Goal: Task Accomplishment & Management: Manage account settings

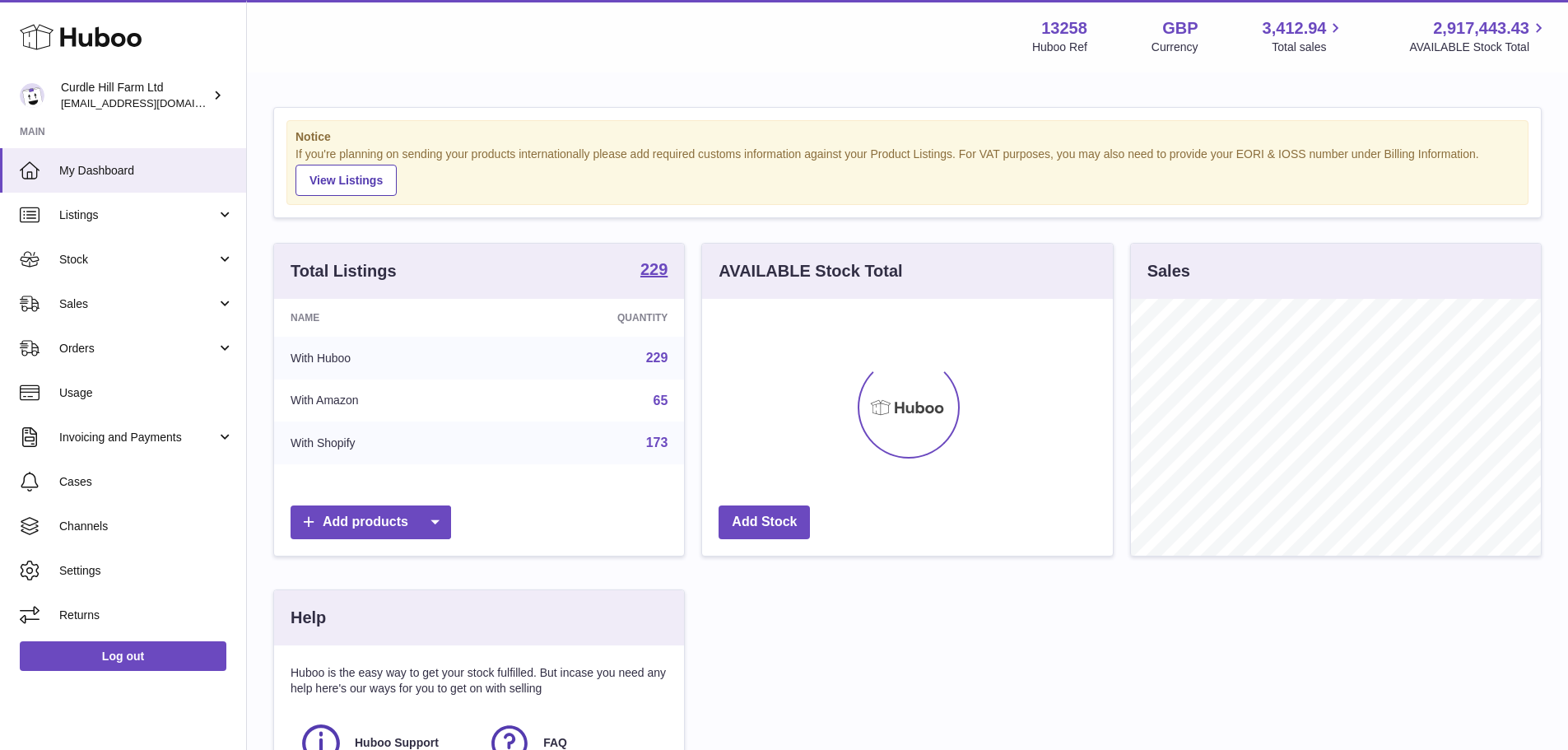
scroll to position [257, 411]
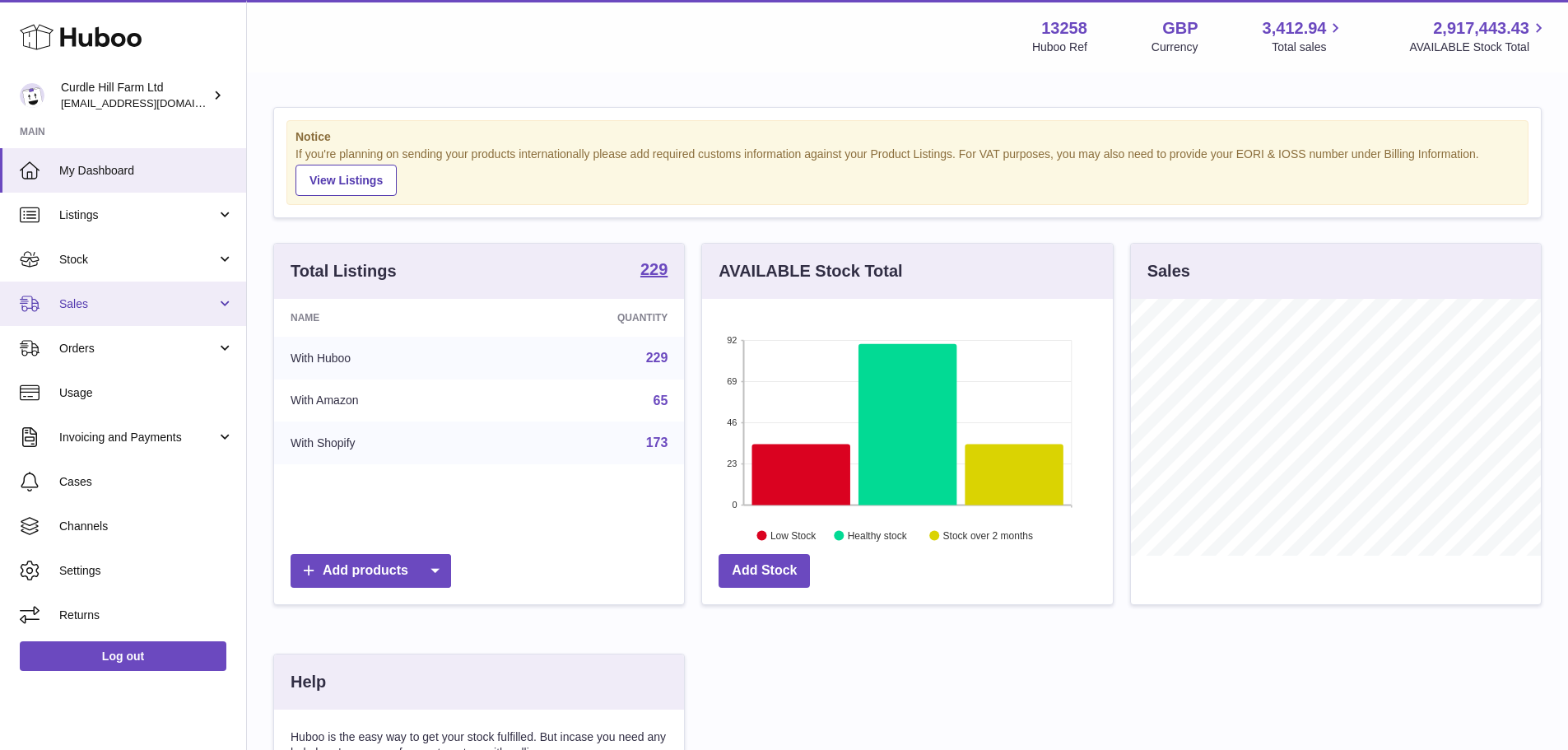
click at [74, 294] on link "Sales" at bounding box center [123, 303] width 246 height 44
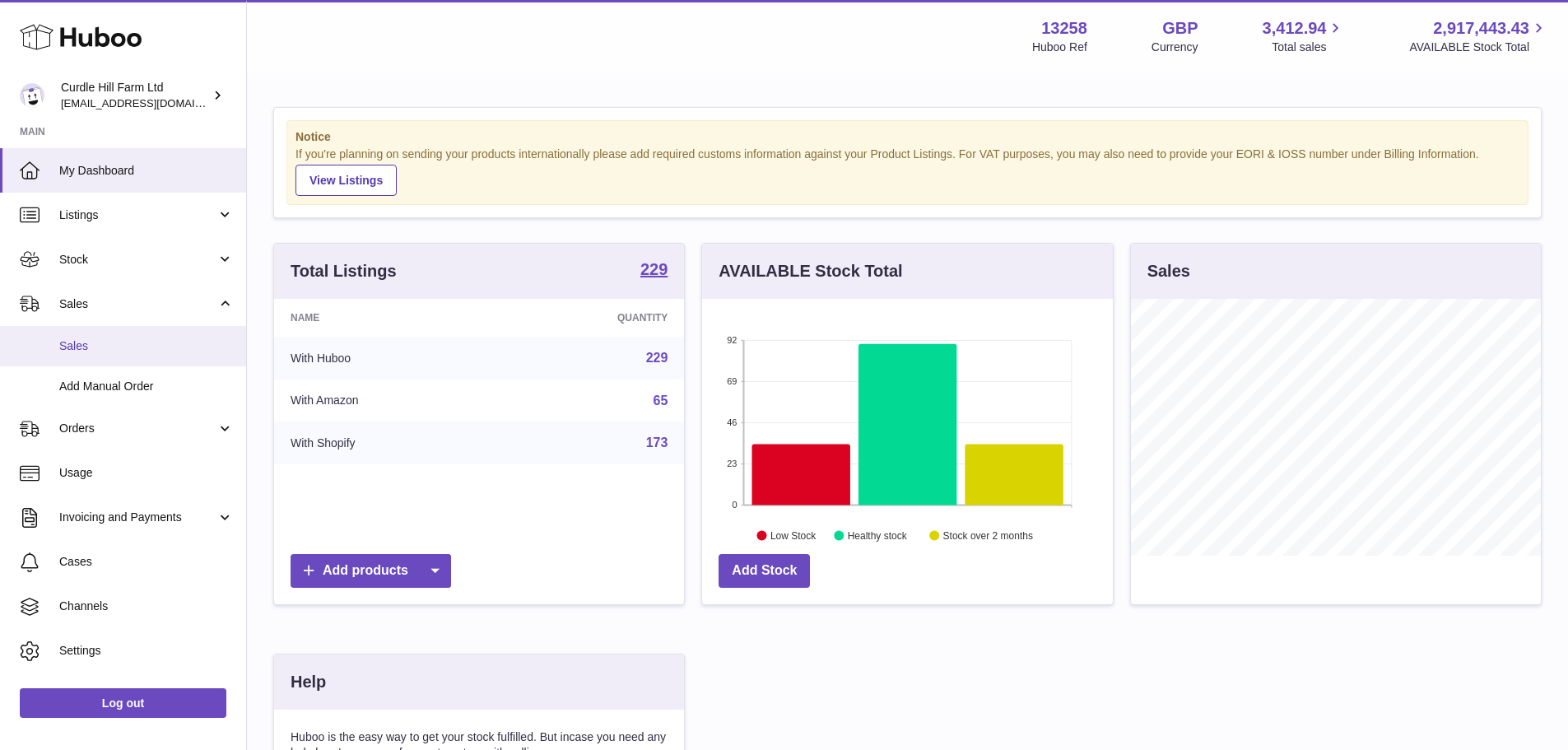
click at [91, 346] on span "Sales" at bounding box center [146, 346] width 174 height 16
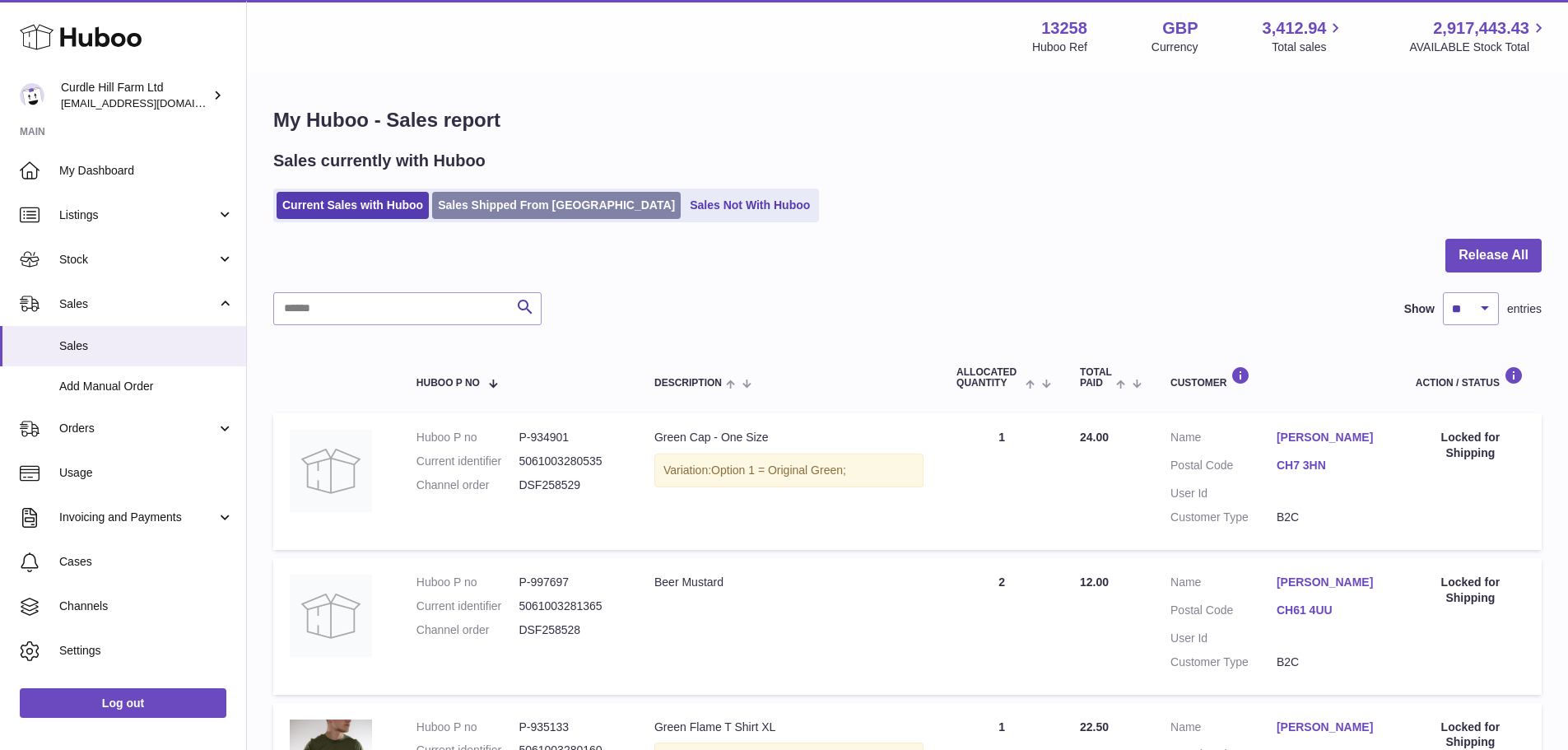
click at [504, 204] on link "Sales Shipped From [GEOGRAPHIC_DATA]" at bounding box center [556, 205] width 249 height 27
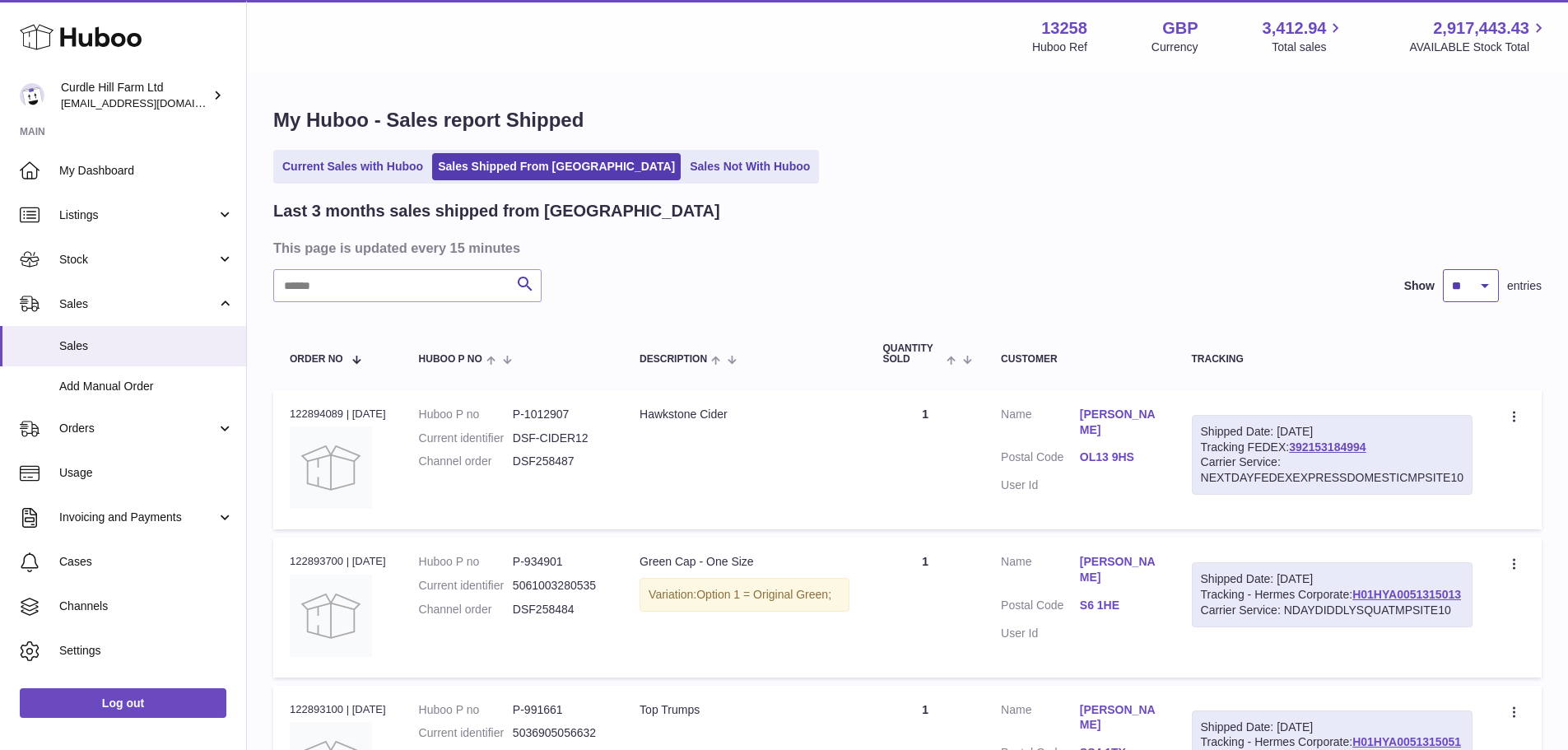
click at [1484, 287] on select "** ** **" at bounding box center [1471, 285] width 56 height 33
select select "**"
click at [1443, 269] on select "** ** **" at bounding box center [1471, 285] width 56 height 33
click at [323, 283] on input "text" at bounding box center [407, 285] width 268 height 33
paste input "******"
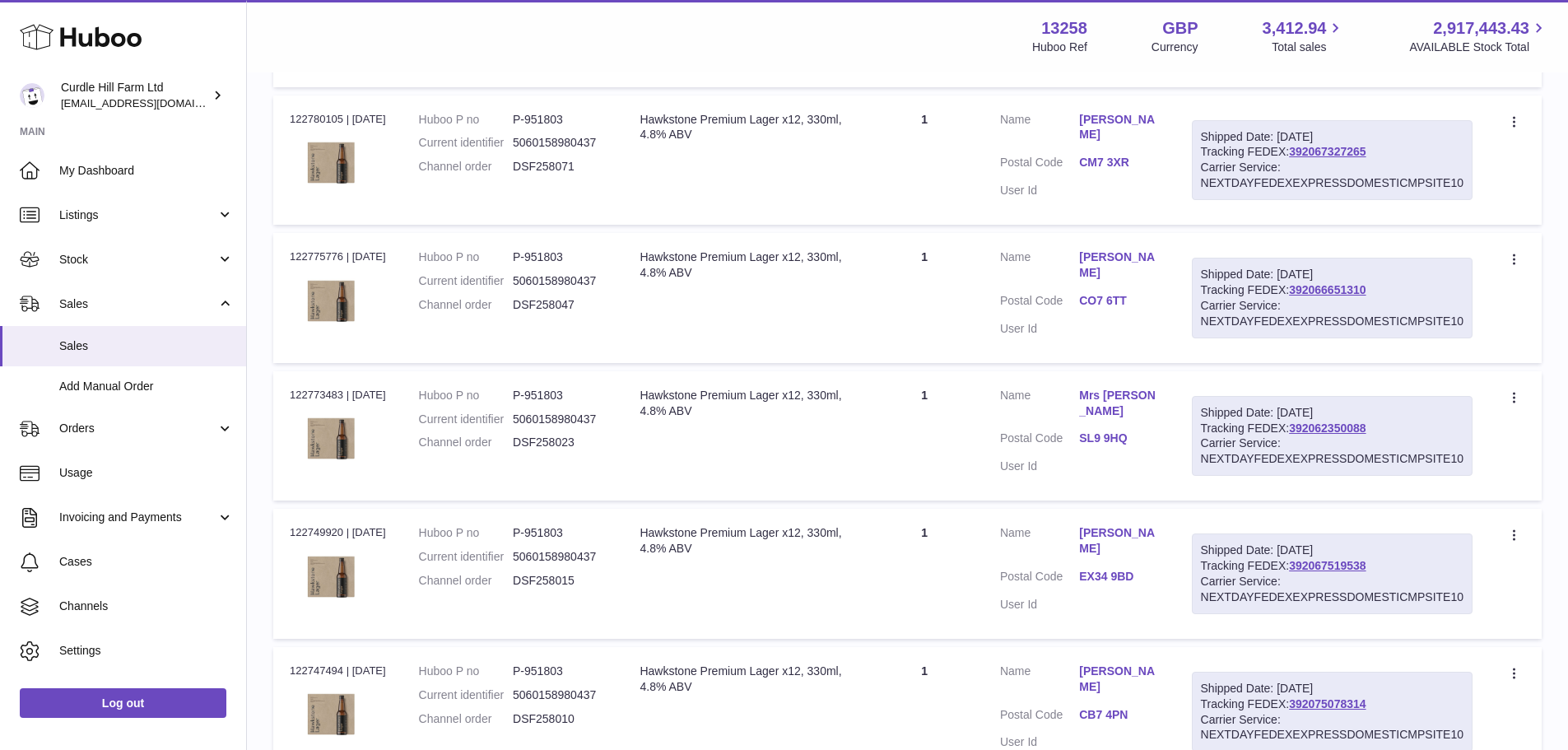
scroll to position [6708, 0]
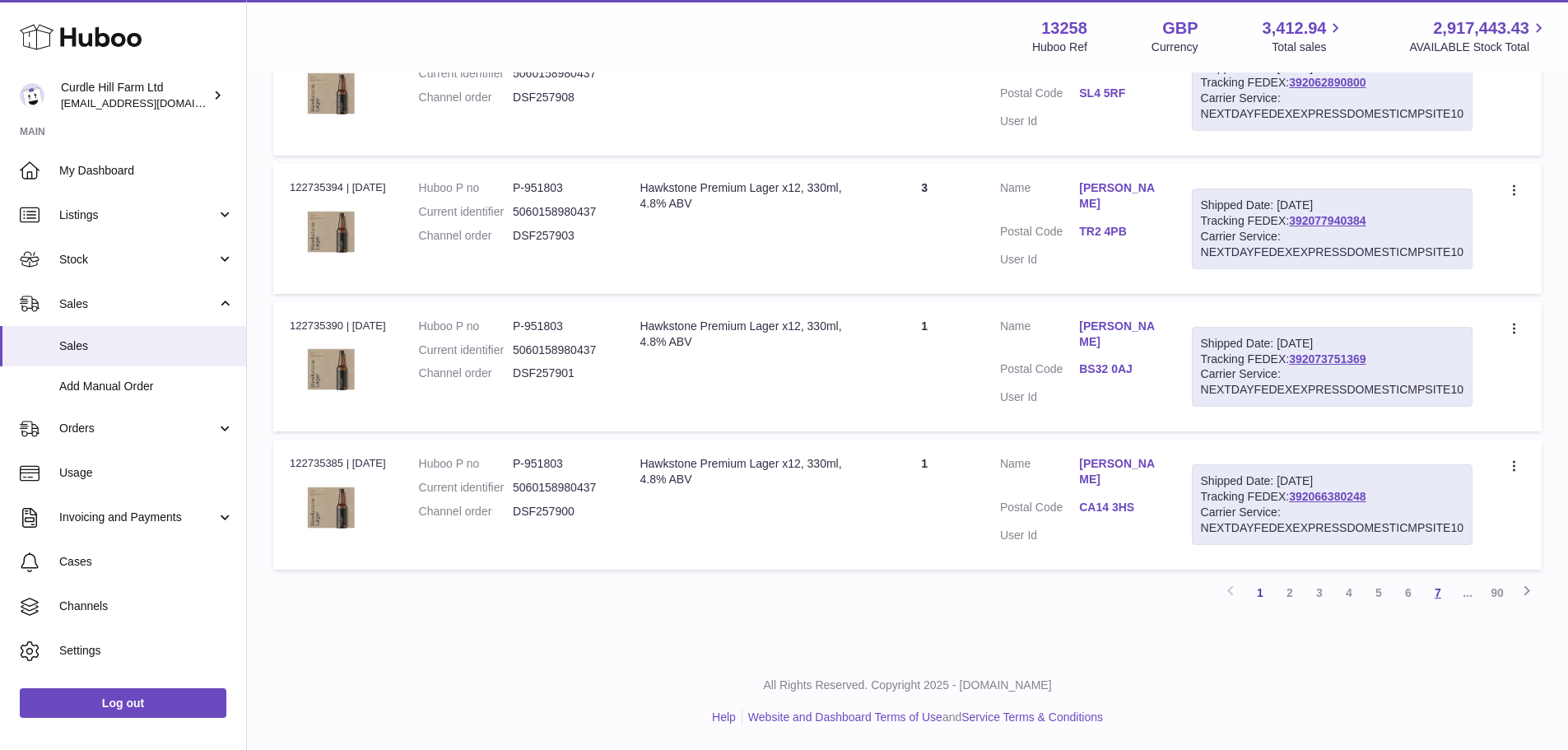
type input "******"
click at [1442, 598] on link "7" at bounding box center [1439, 592] width 30 height 30
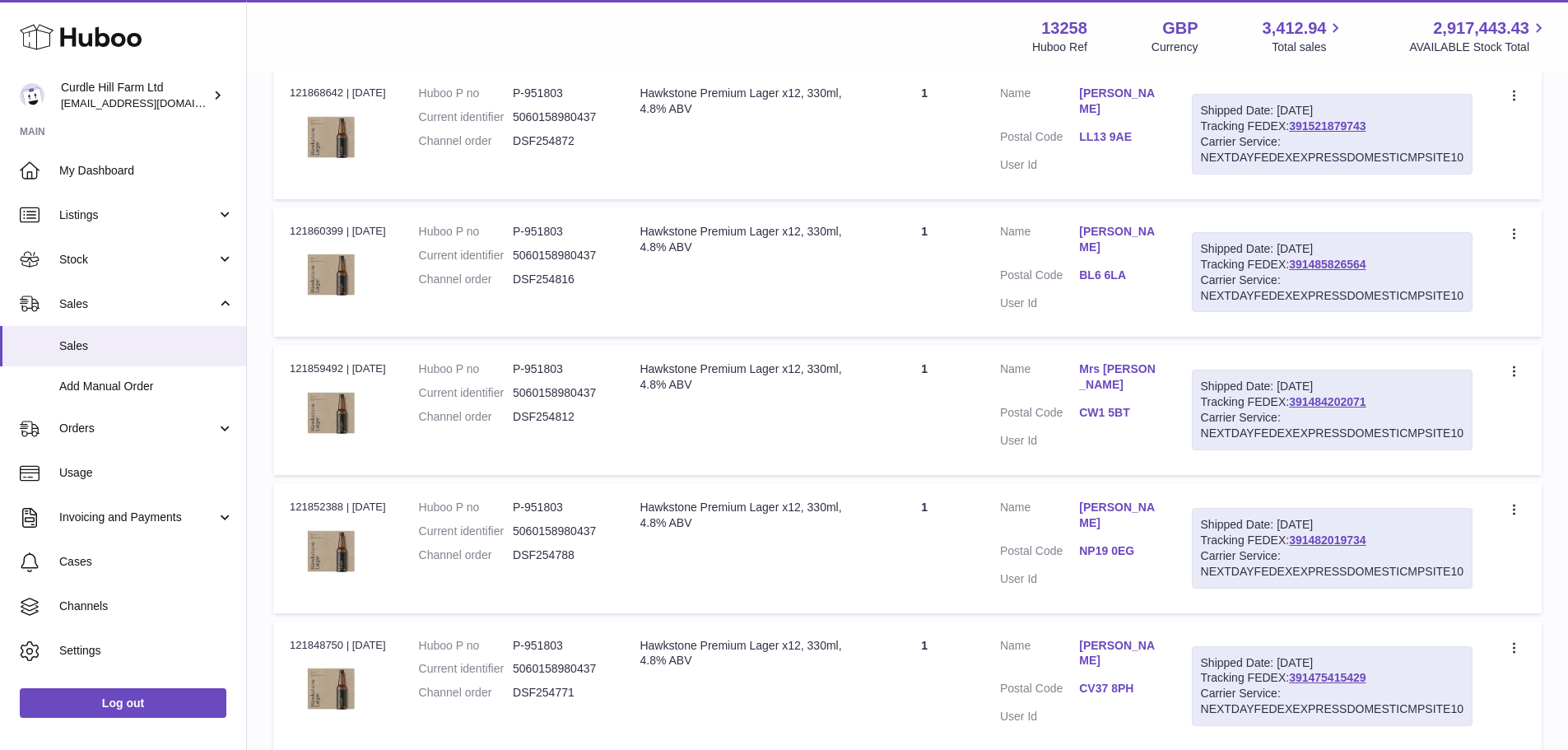
scroll to position [6708, 0]
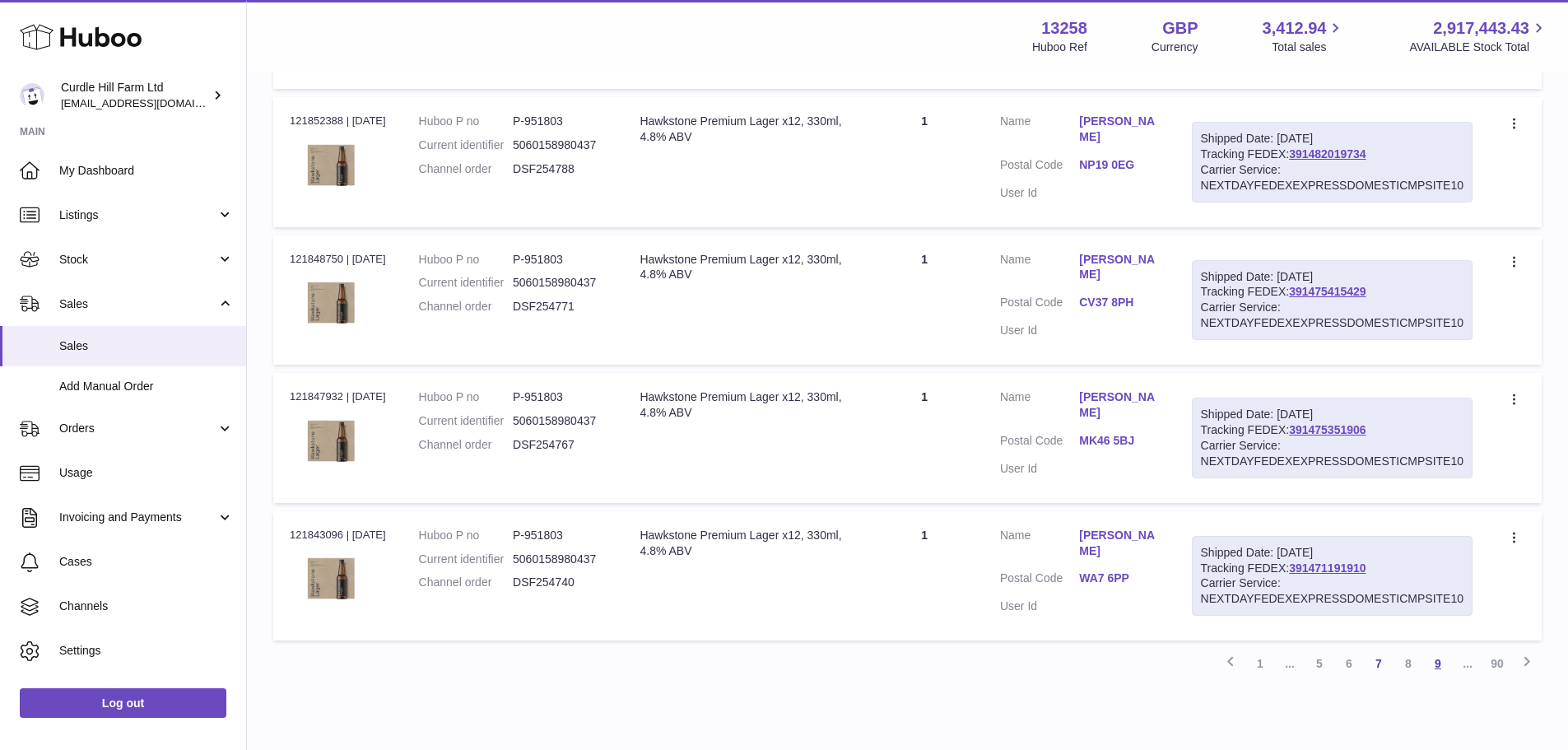
click at [1444, 649] on link "9" at bounding box center [1439, 664] width 30 height 30
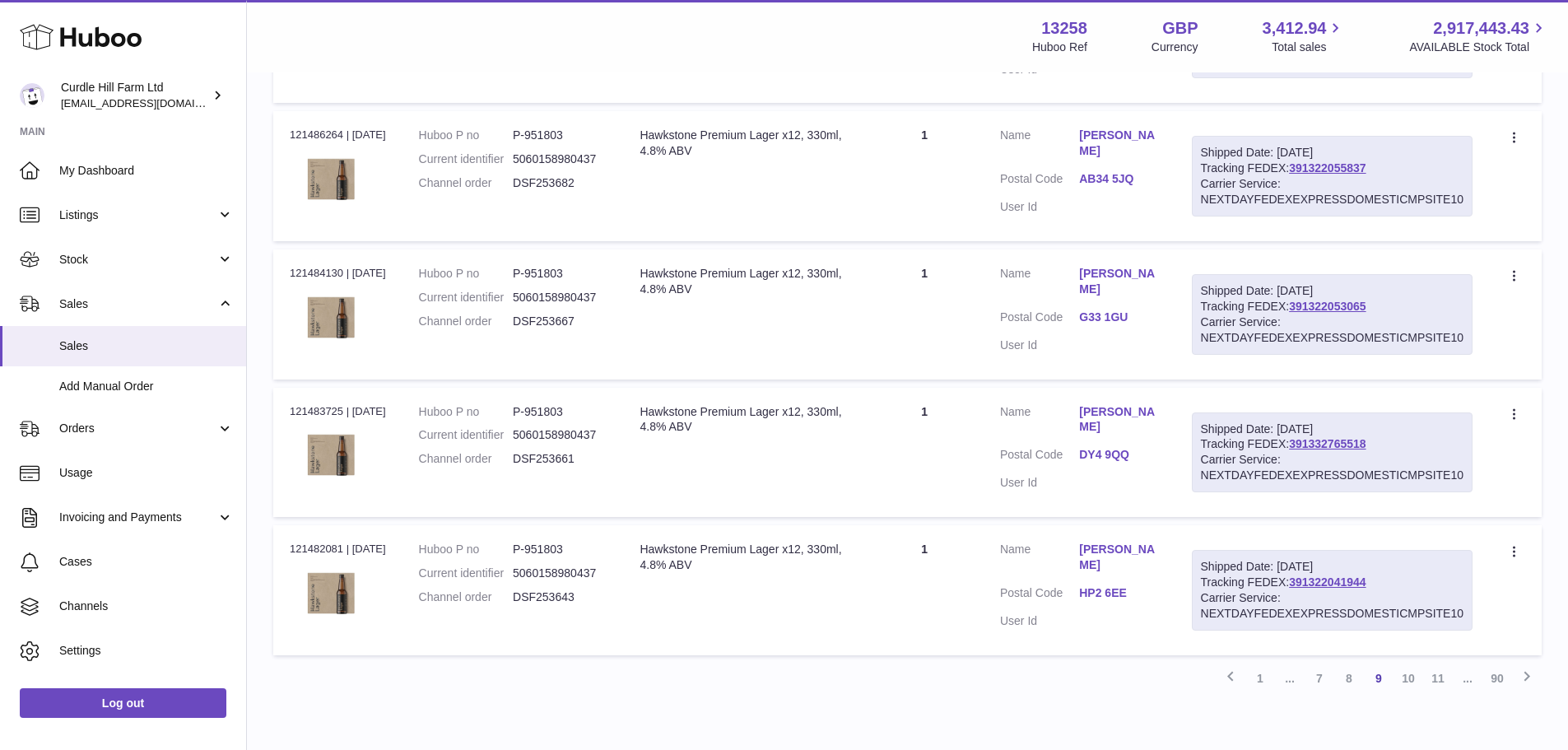
scroll to position [6708, 0]
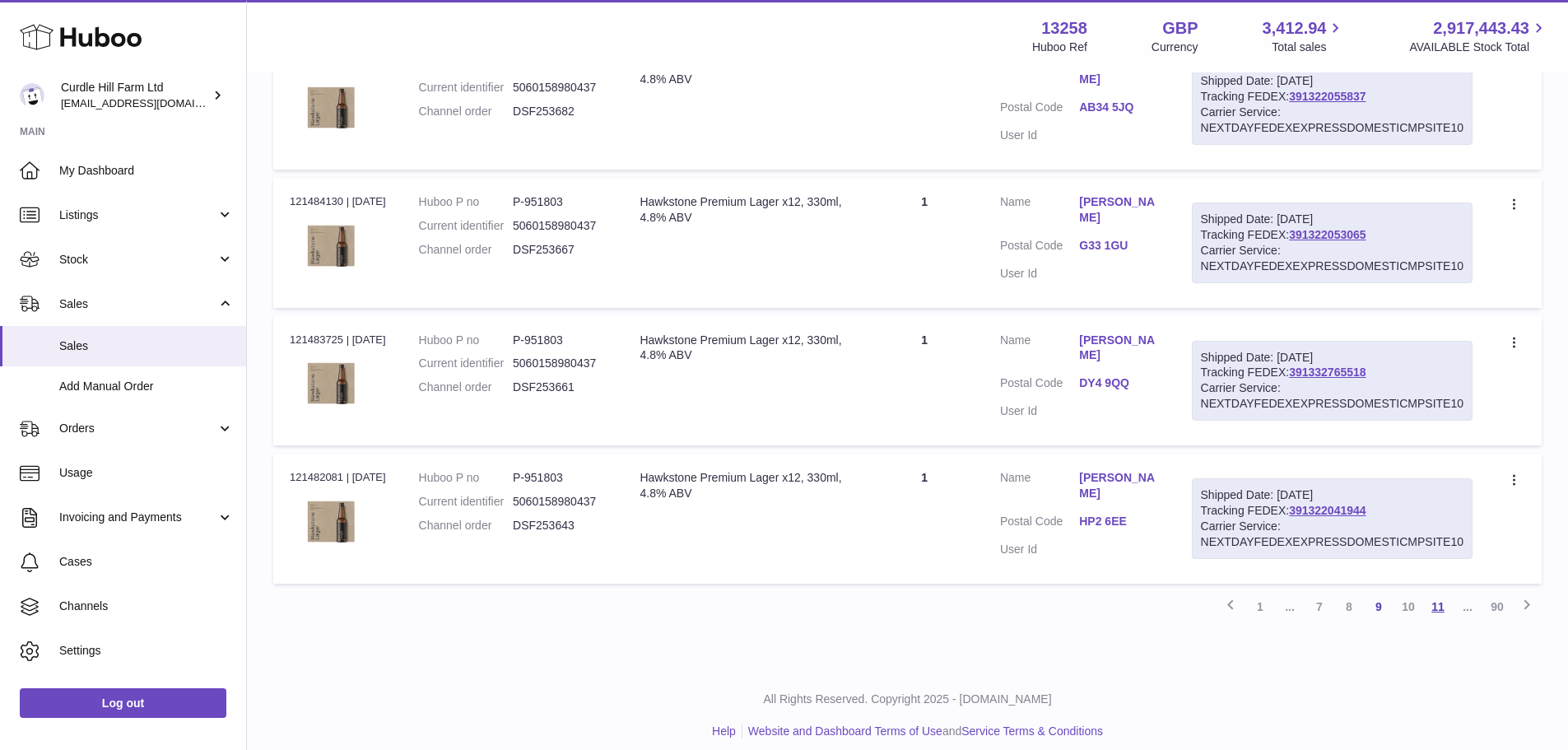
click at [1438, 592] on link "11" at bounding box center [1439, 607] width 30 height 30
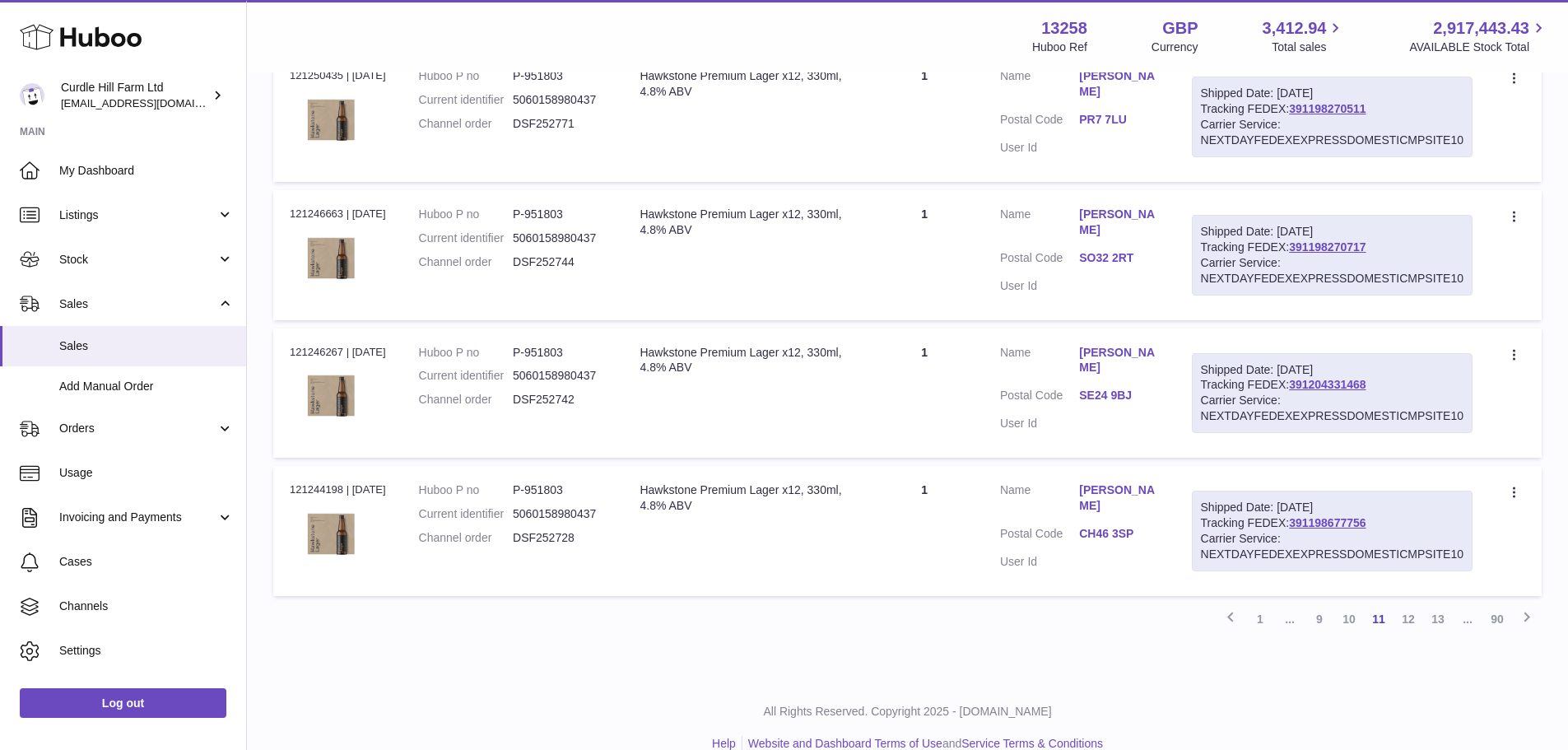
scroll to position [6708, 0]
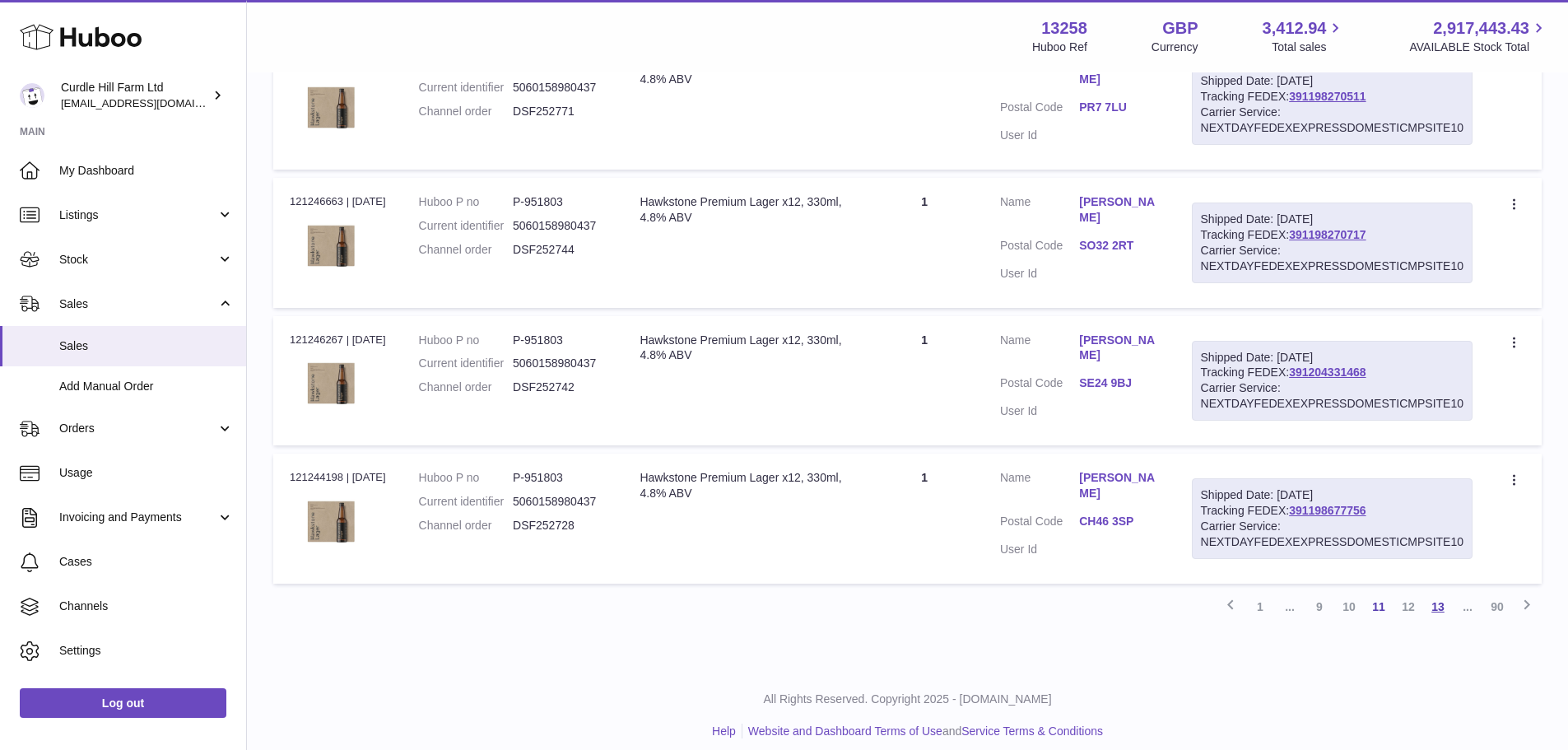
click at [1440, 592] on link "13" at bounding box center [1439, 607] width 30 height 30
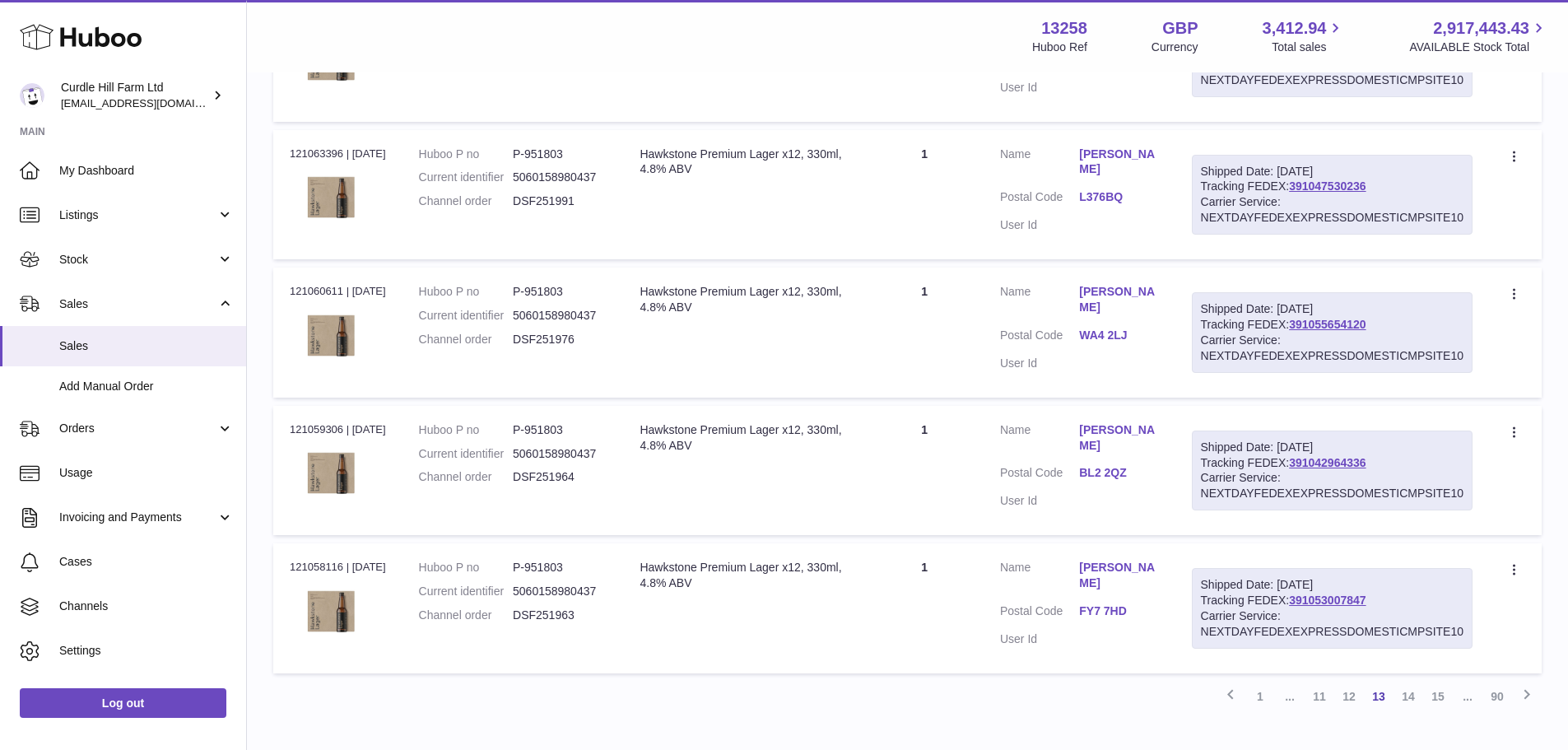
scroll to position [6658, 0]
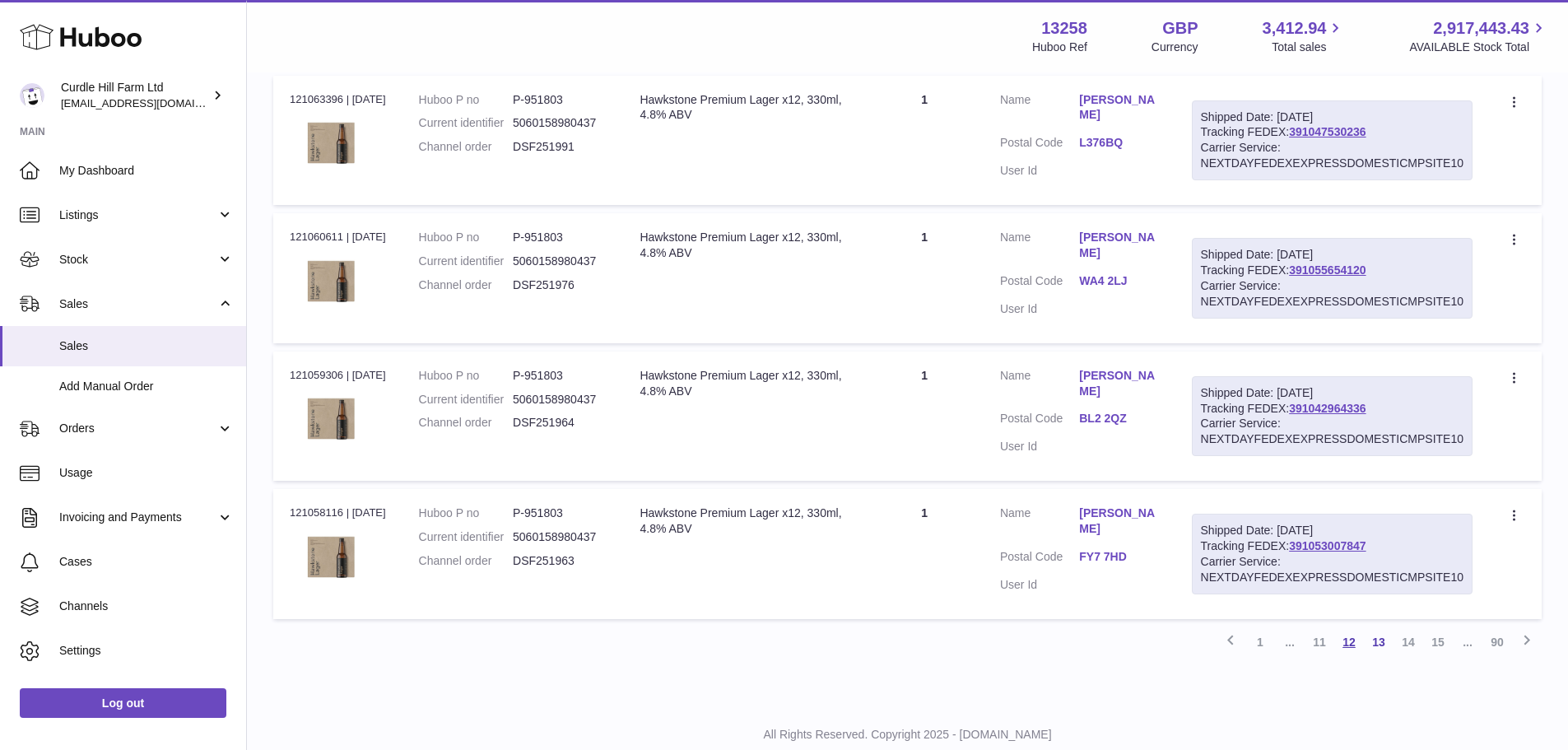
click at [1349, 641] on link "12" at bounding box center [1349, 642] width 30 height 30
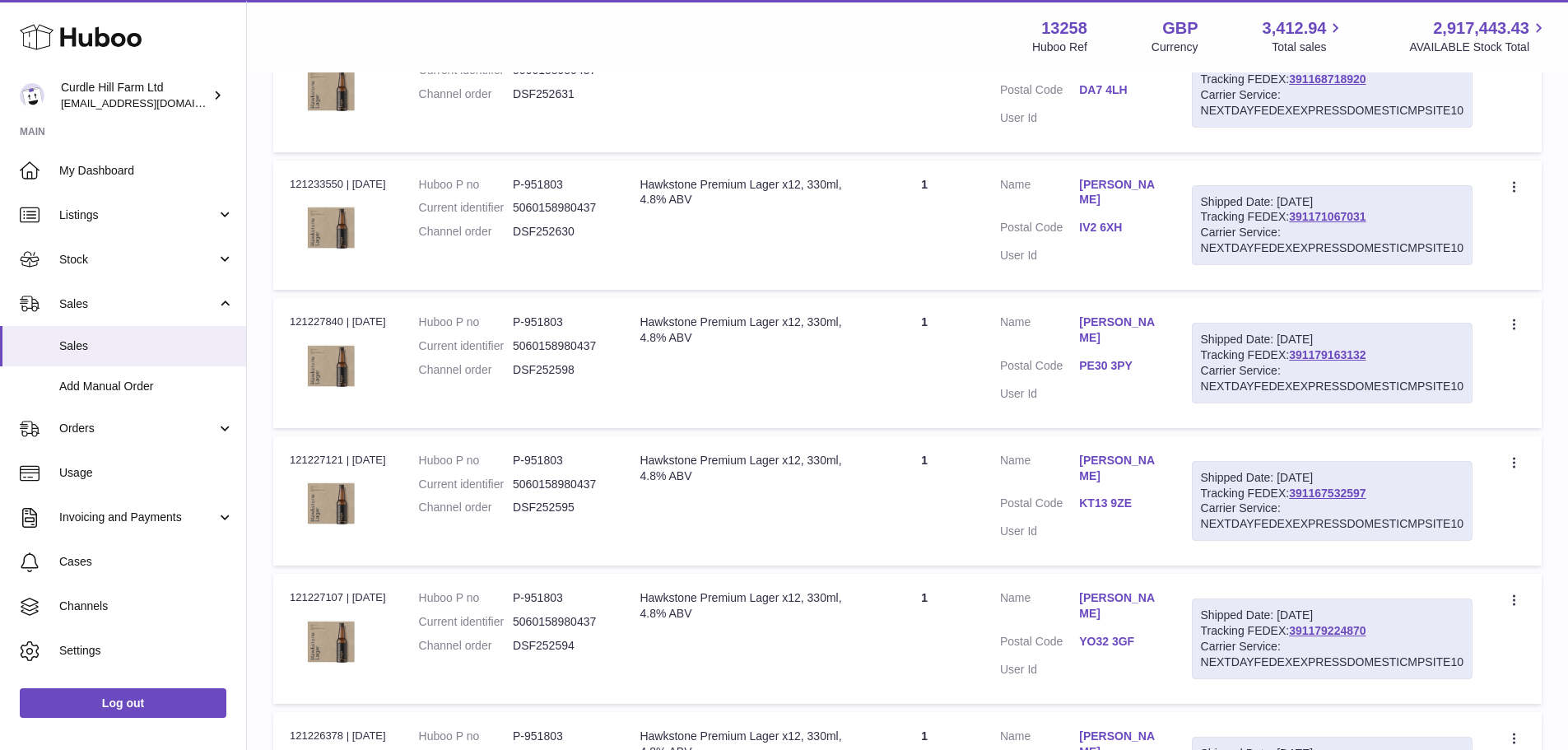
scroll to position [2132, 0]
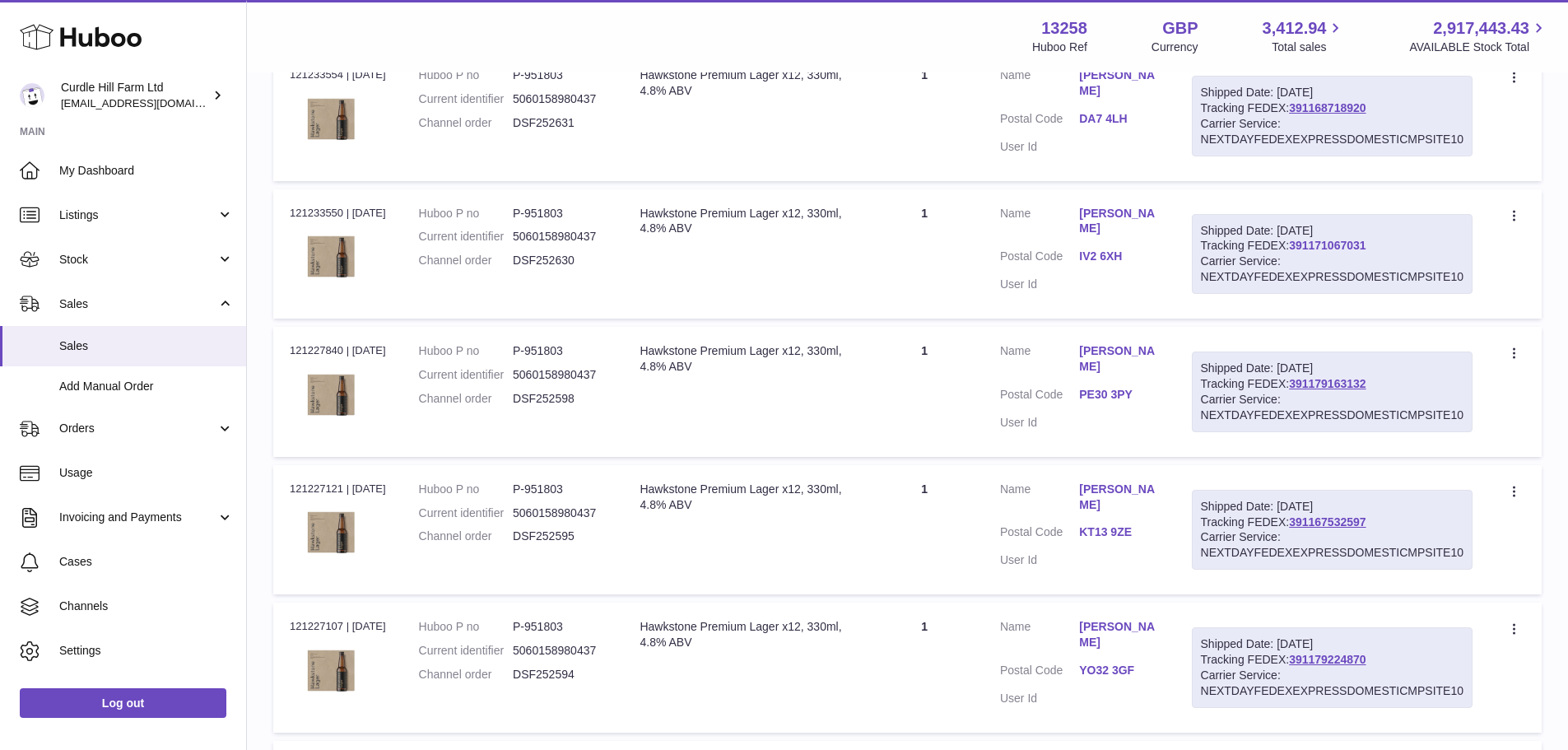
click at [1348, 243] on link "391171067031" at bounding box center [1328, 246] width 77 height 13
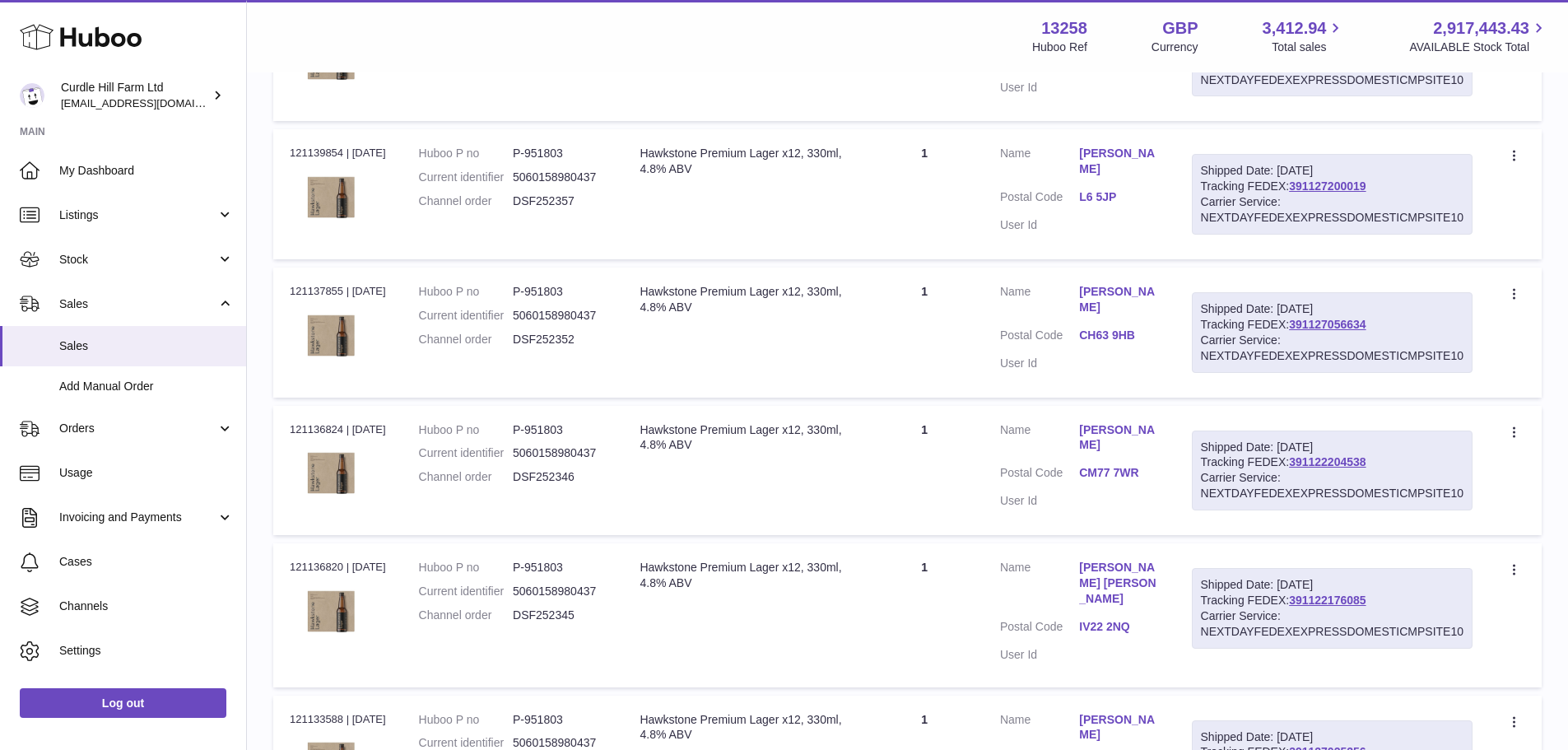
scroll to position [6494, 0]
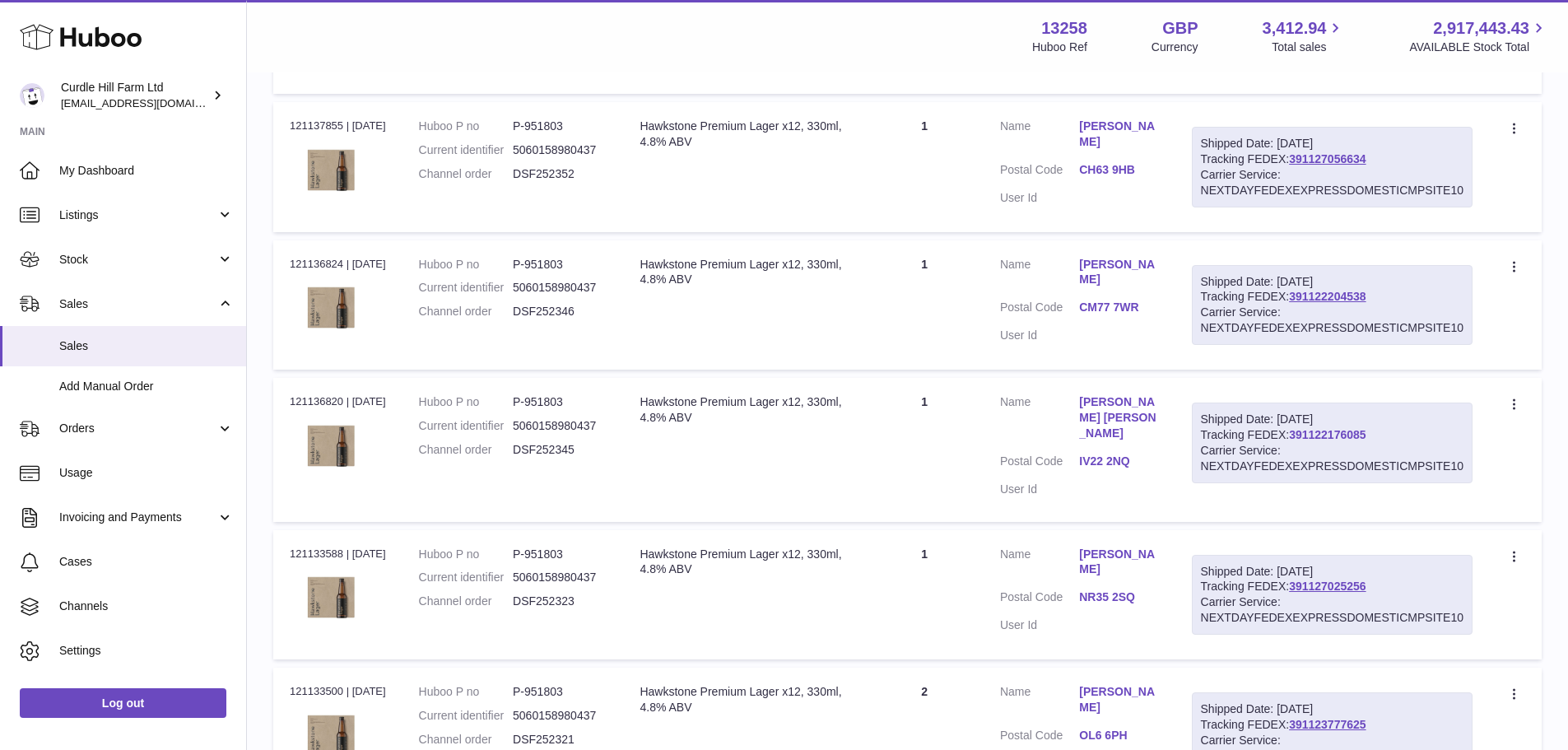
click at [1365, 435] on link "391122176085" at bounding box center [1328, 435] width 77 height 13
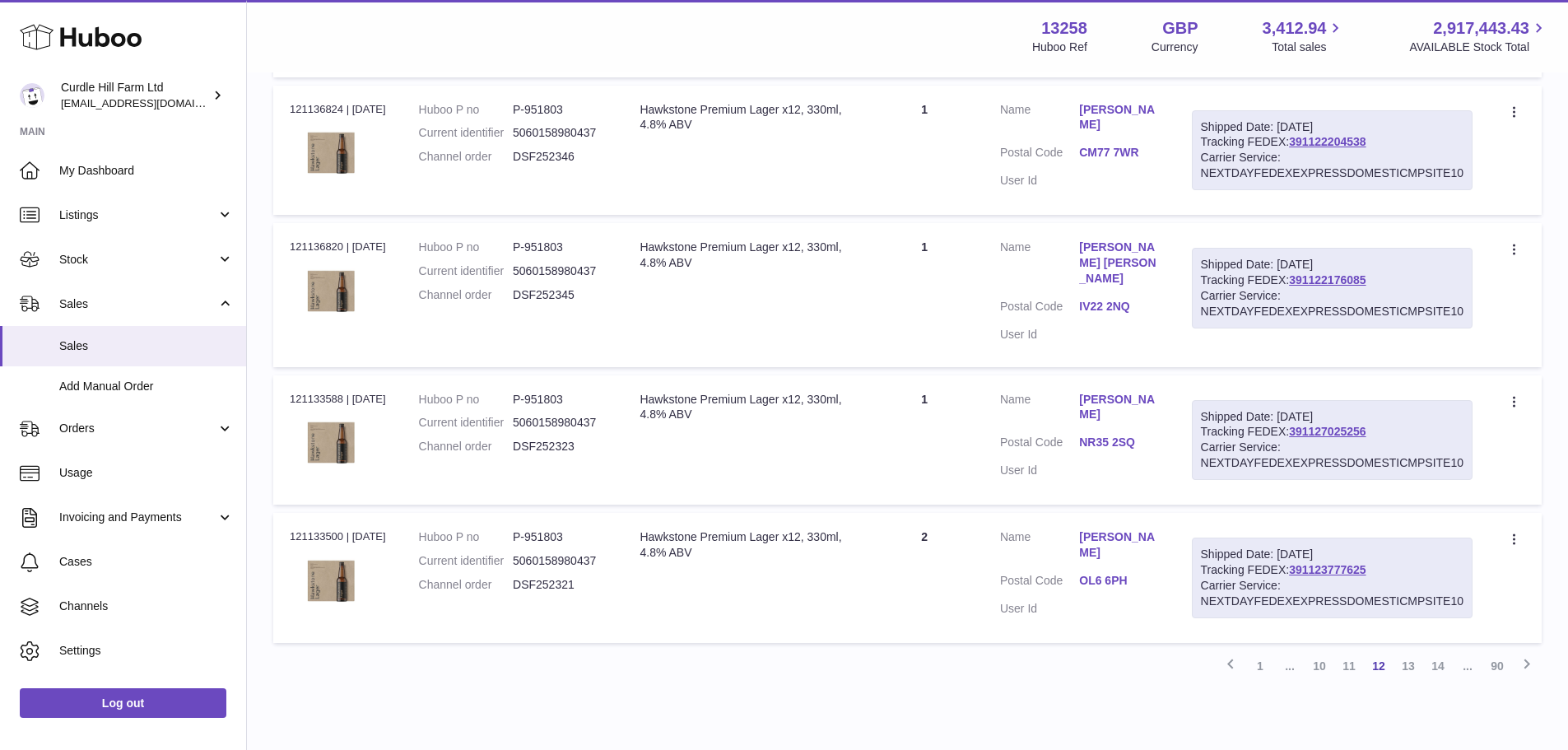
scroll to position [6708, 0]
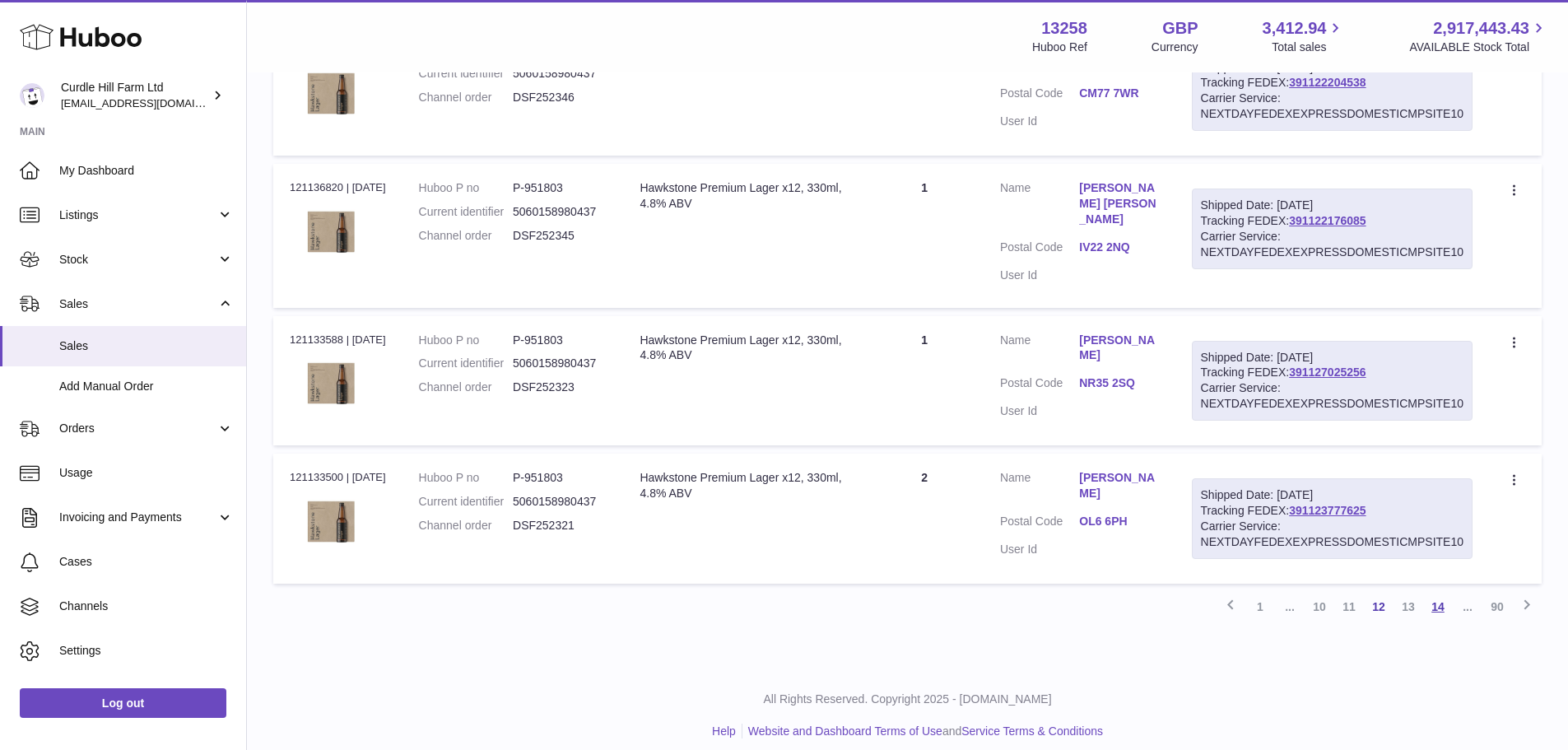
click at [1435, 592] on link "14" at bounding box center [1439, 607] width 30 height 30
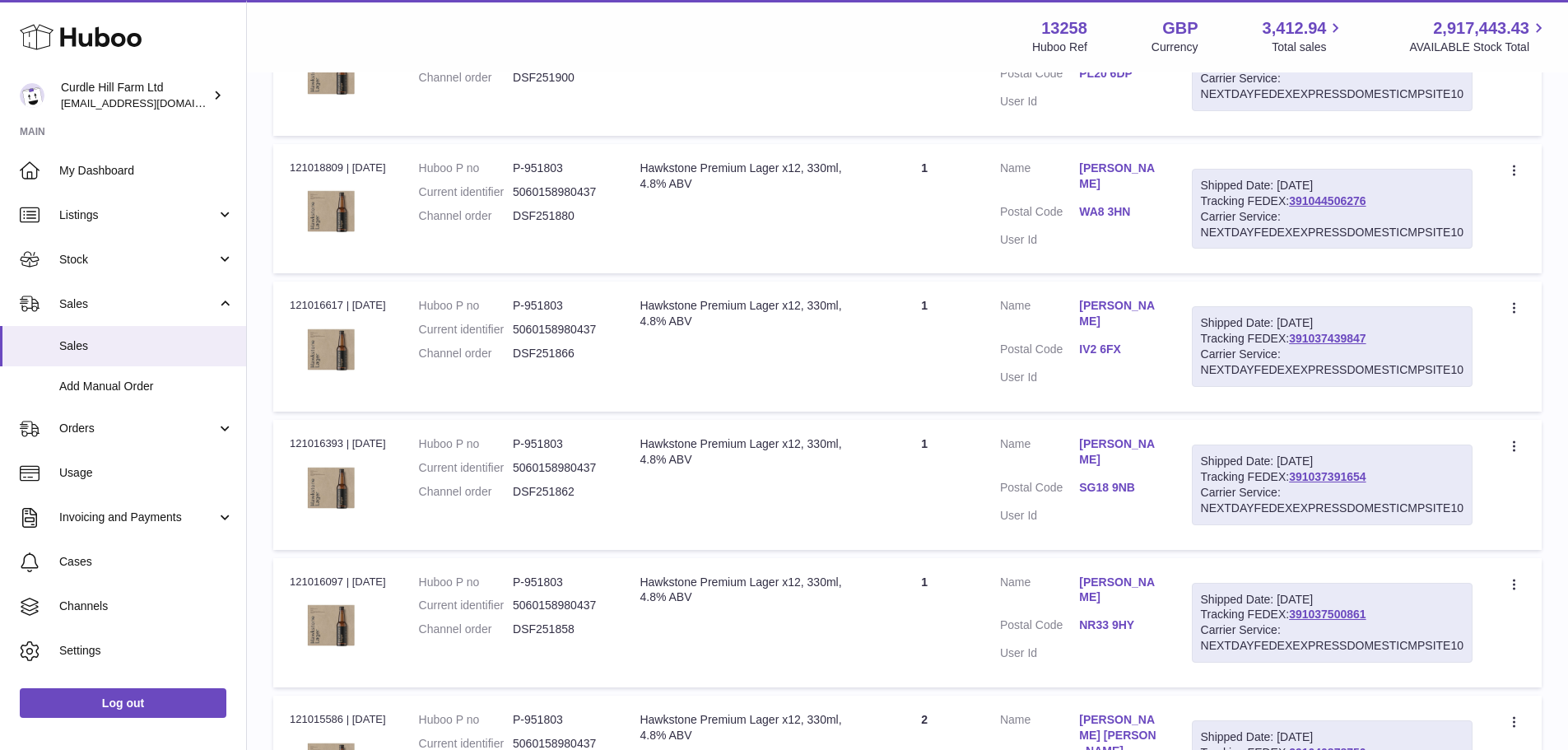
scroll to position [1803, 0]
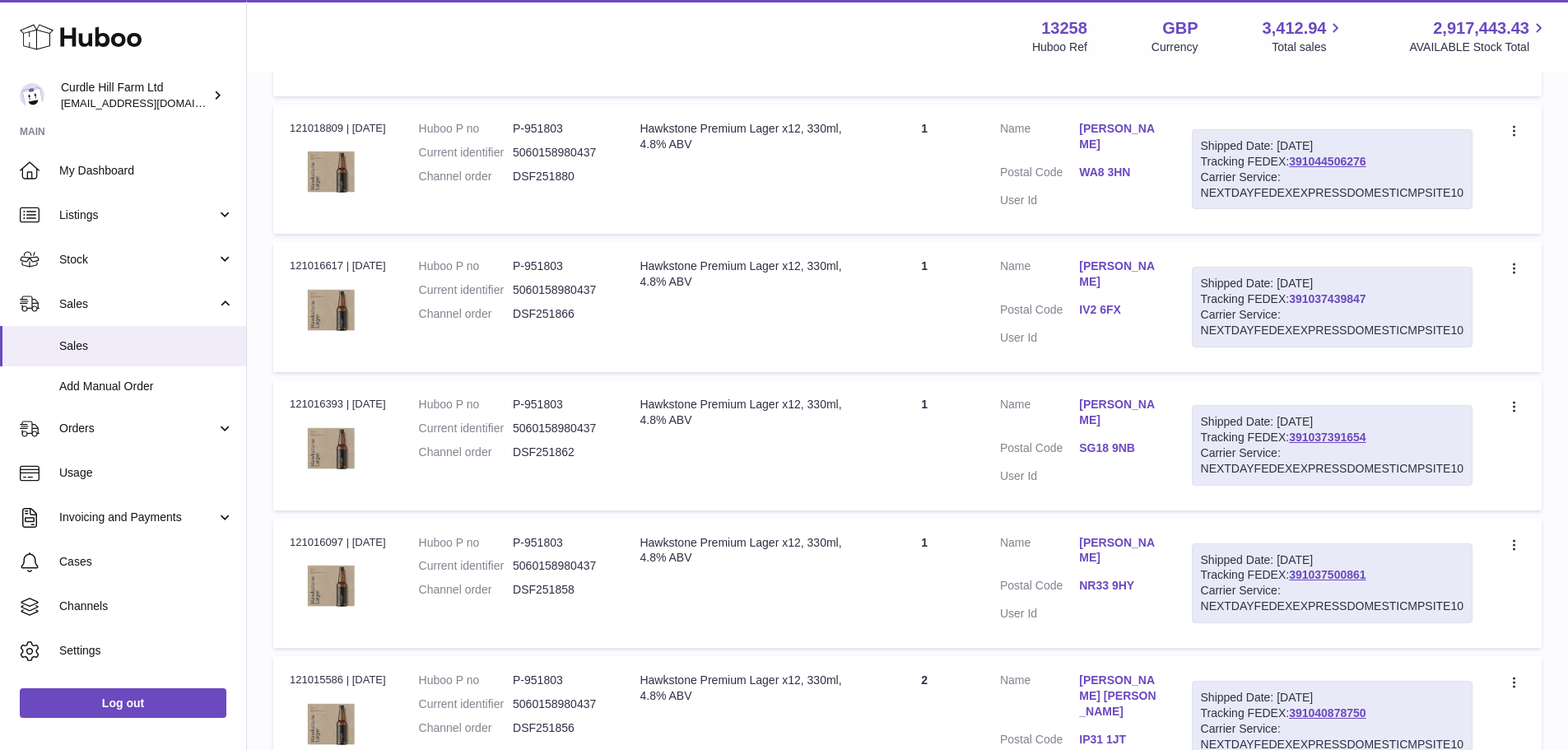
click at [1351, 292] on link "391037439847" at bounding box center [1328, 299] width 77 height 13
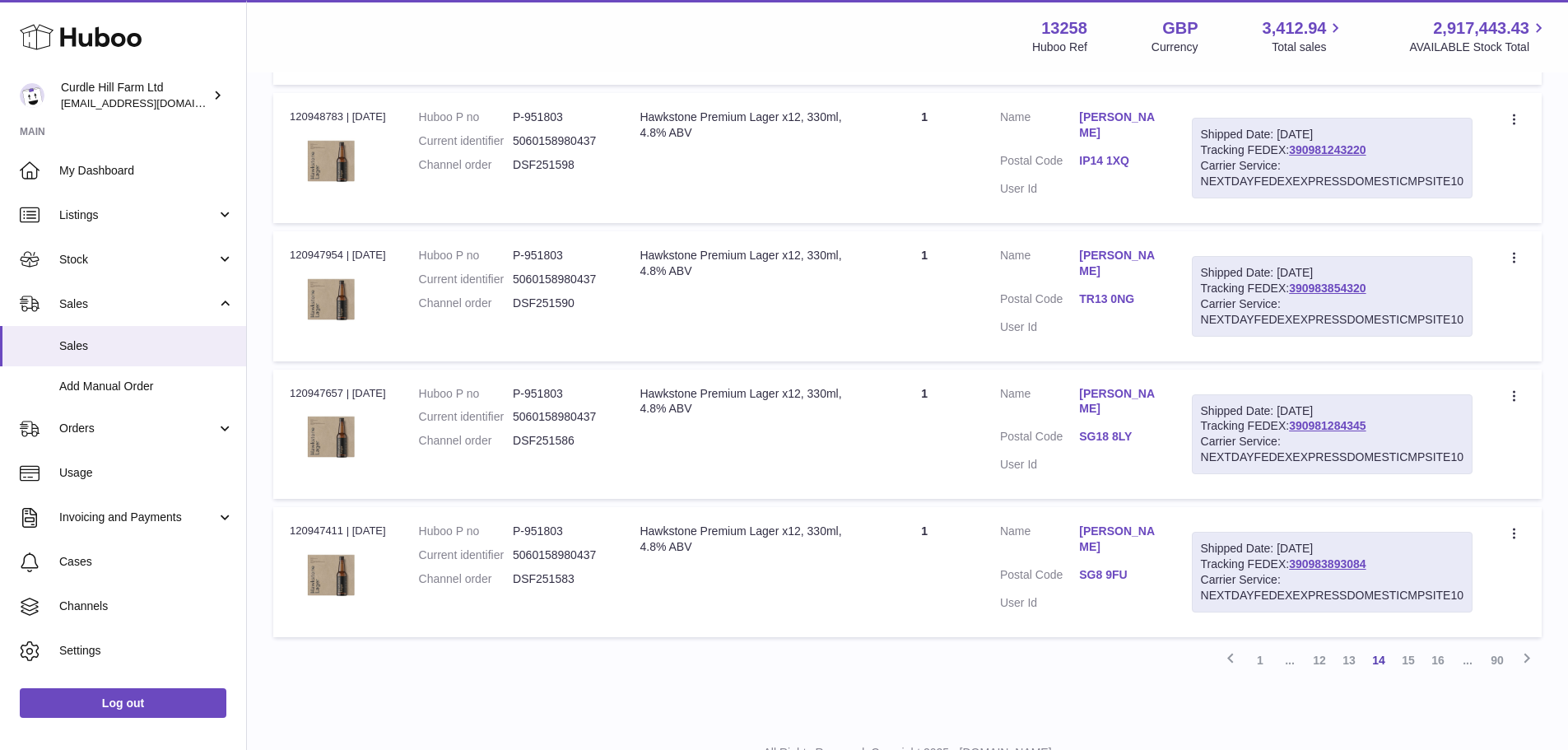
scroll to position [6658, 0]
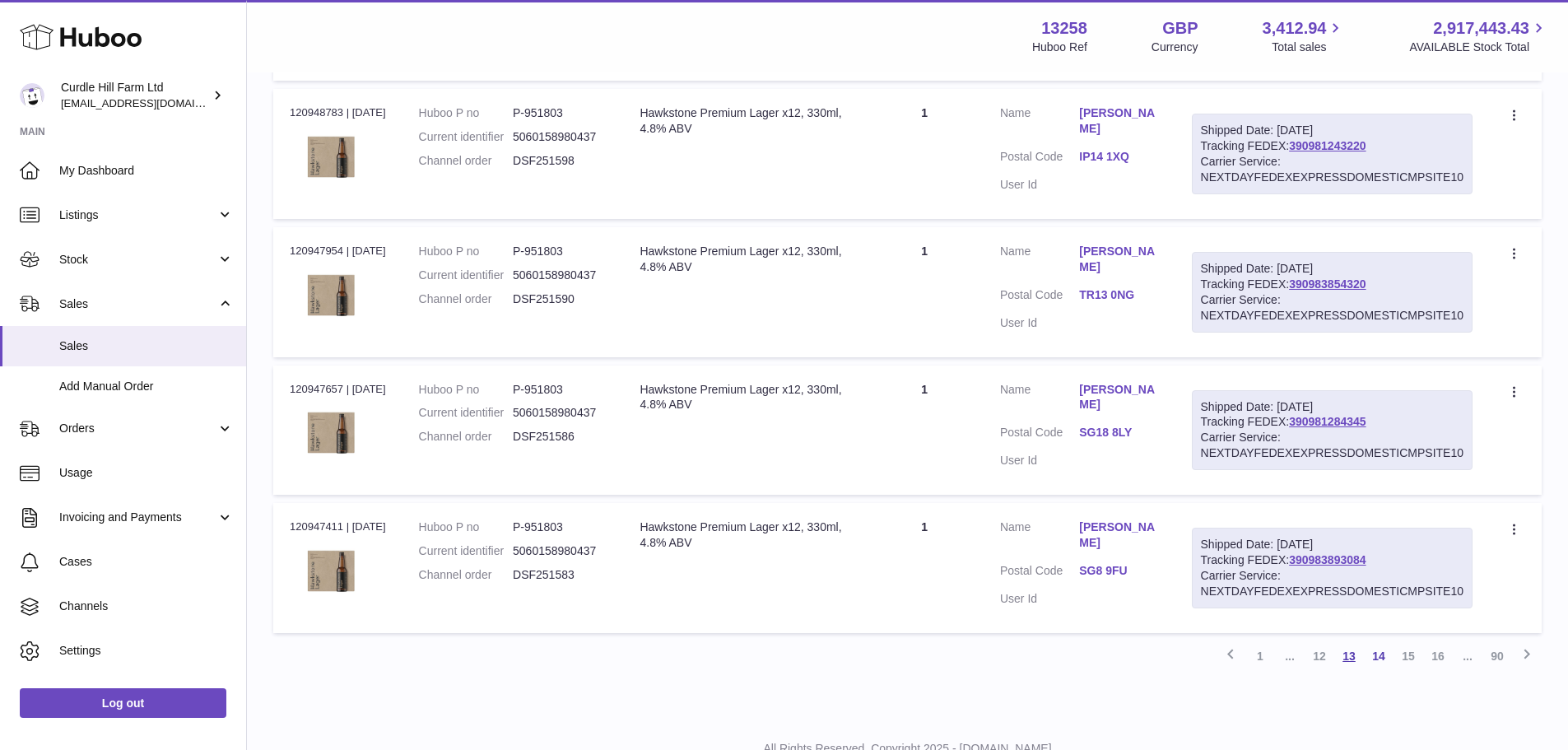
click at [1344, 654] on link "13" at bounding box center [1349, 656] width 30 height 30
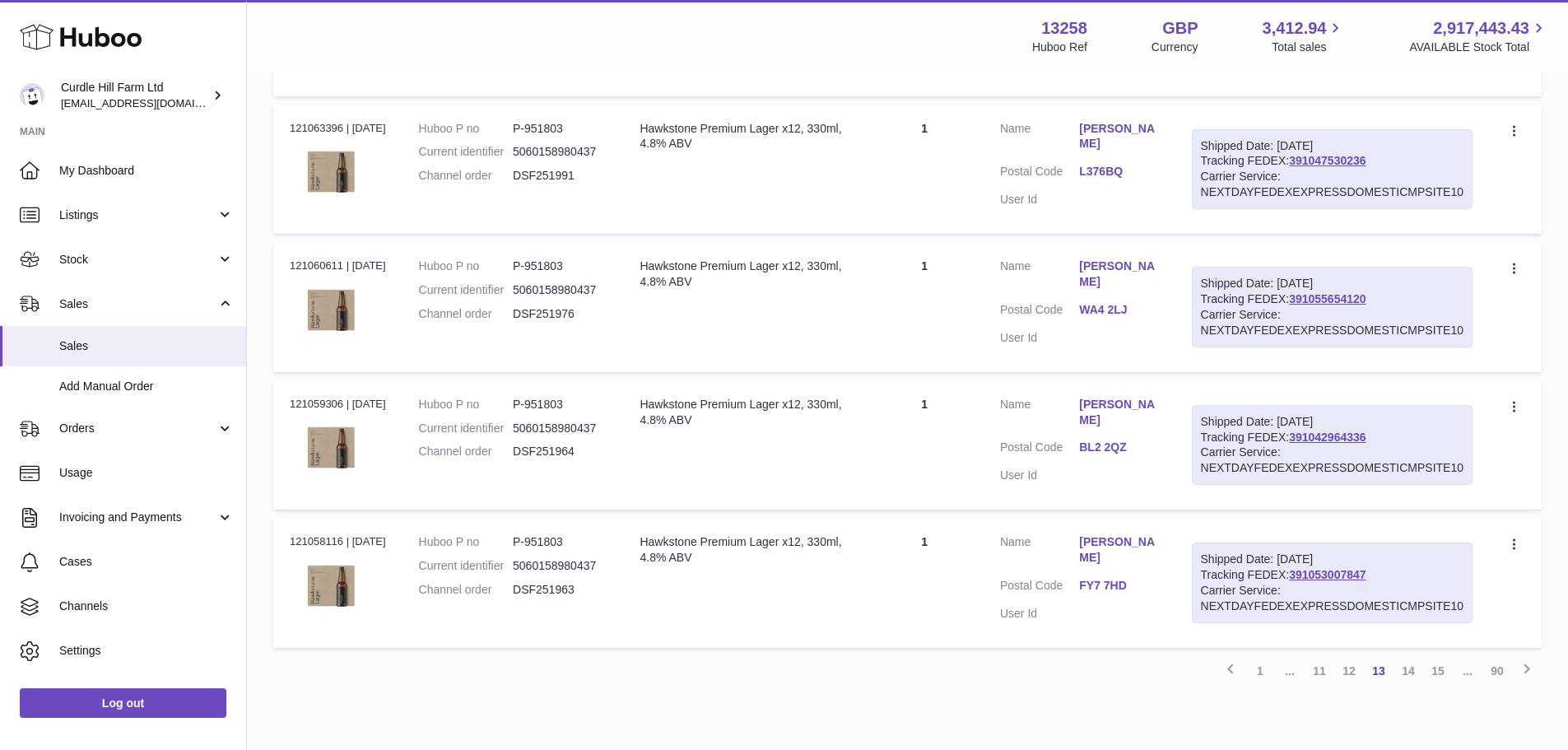
scroll to position [6658, 0]
